Goal: Information Seeking & Learning: Learn about a topic

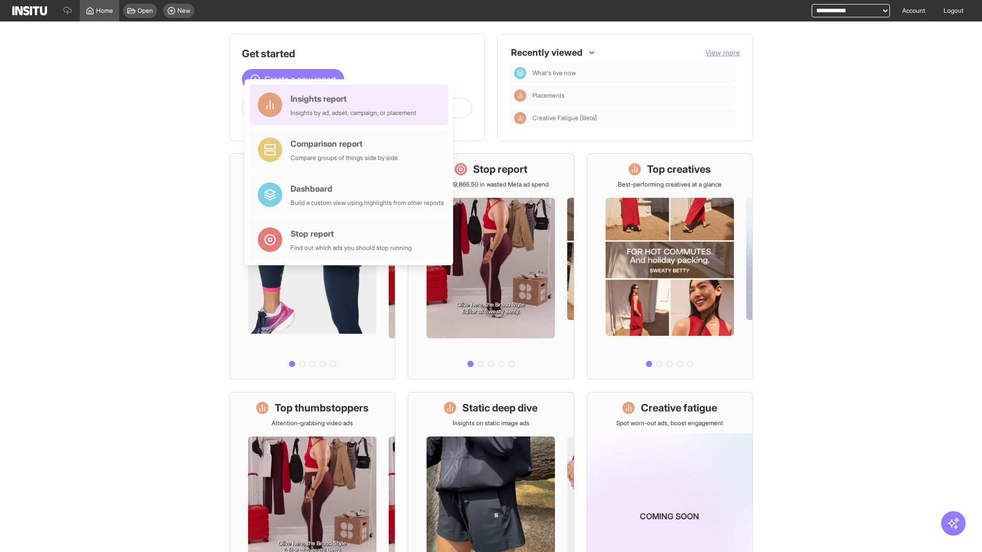
click at [351, 105] on div "Insights report Insights by ad, adset, campaign, or placement" at bounding box center [353, 105] width 126 height 25
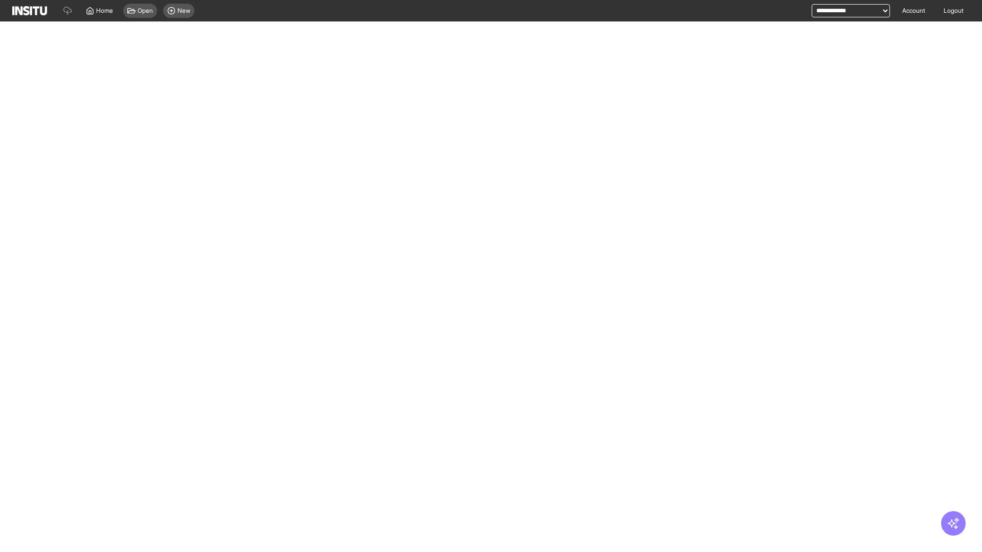
select select "**"
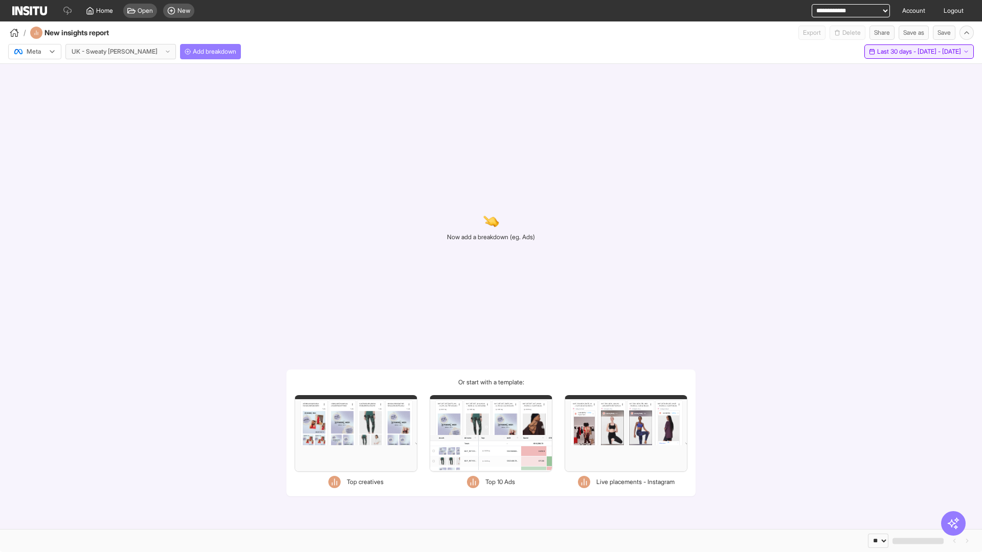
click at [900, 52] on span "Last 30 days - [DATE] - [DATE]" at bounding box center [919, 52] width 84 height 8
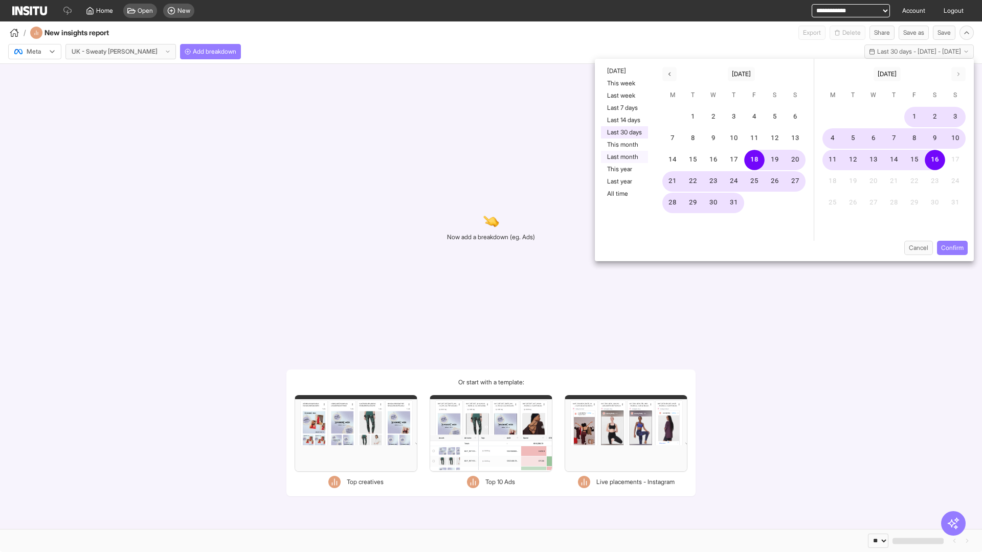
click at [623, 157] on button "Last month" at bounding box center [624, 157] width 47 height 12
